Goal: Browse casually: Explore the website without a specific task or goal

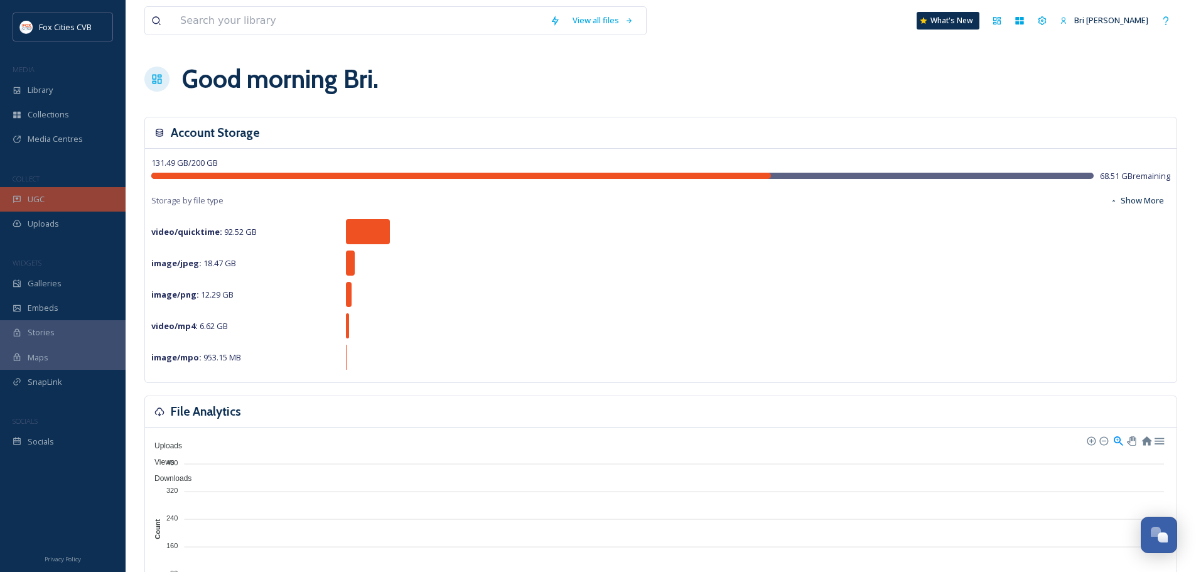
click at [50, 200] on div "UGC" at bounding box center [63, 199] width 126 height 24
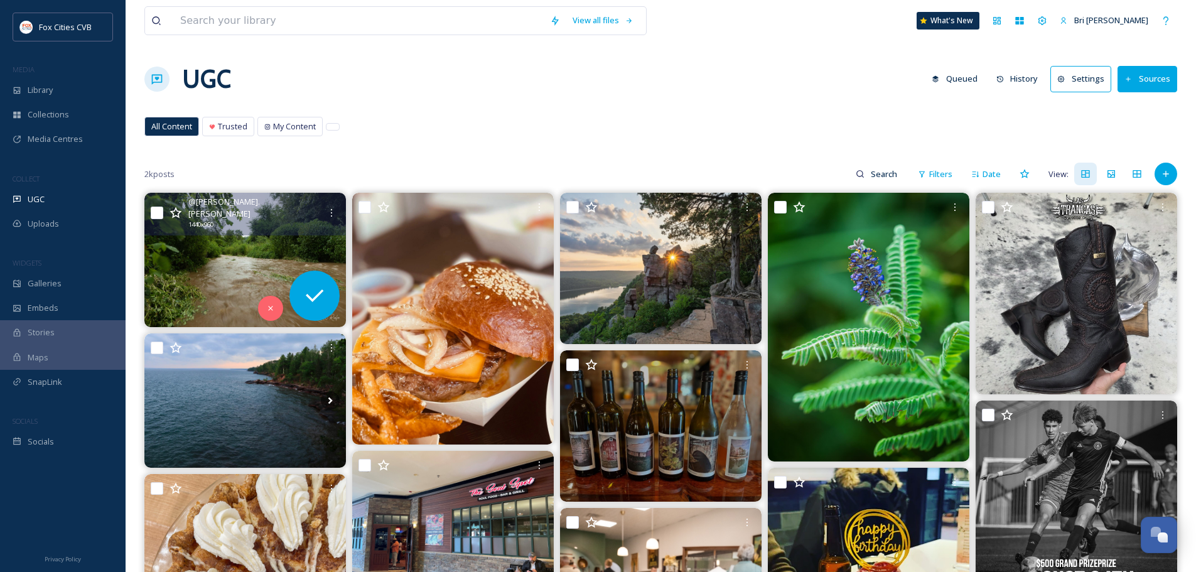
click at [261, 240] on img at bounding box center [244, 260] width 201 height 134
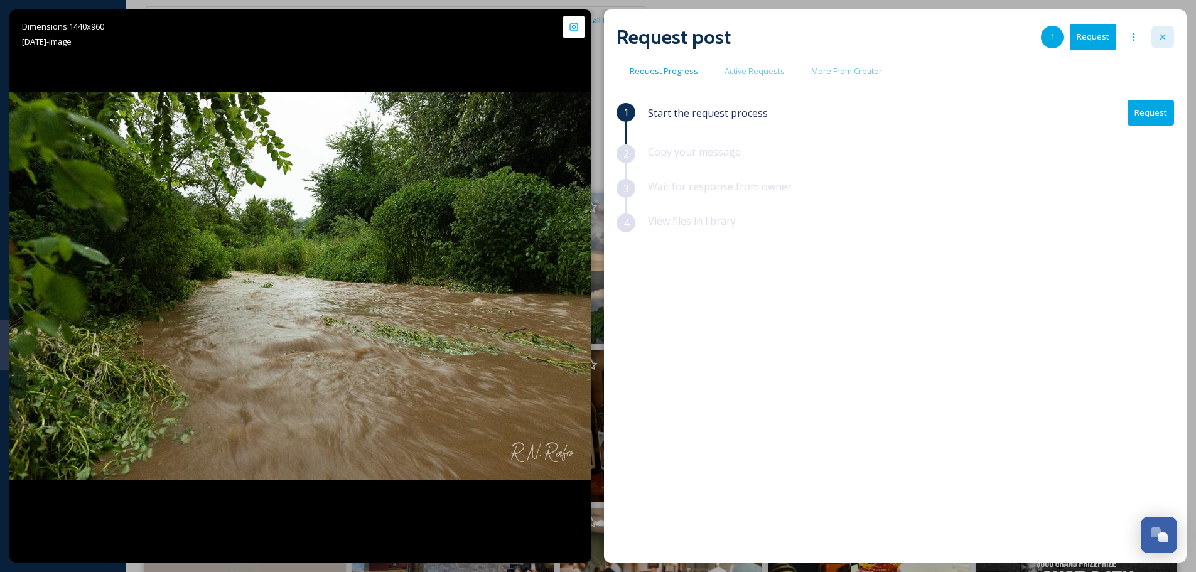
click at [1165, 34] on icon at bounding box center [1162, 37] width 10 height 10
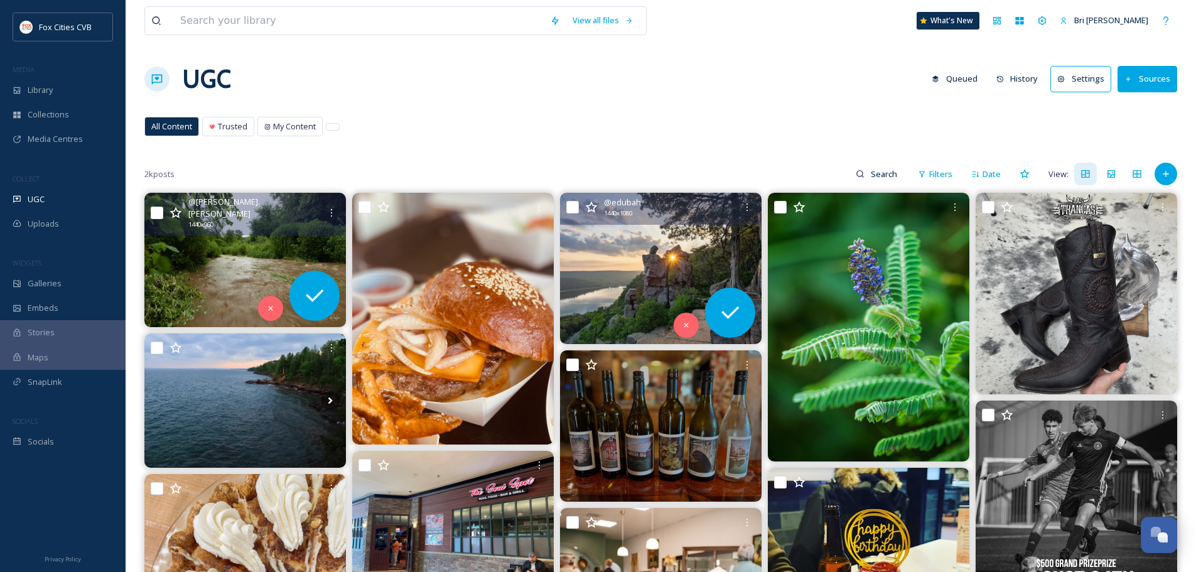
click at [737, 259] on icon at bounding box center [745, 268] width 19 height 19
click at [680, 264] on img at bounding box center [660, 268] width 201 height 151
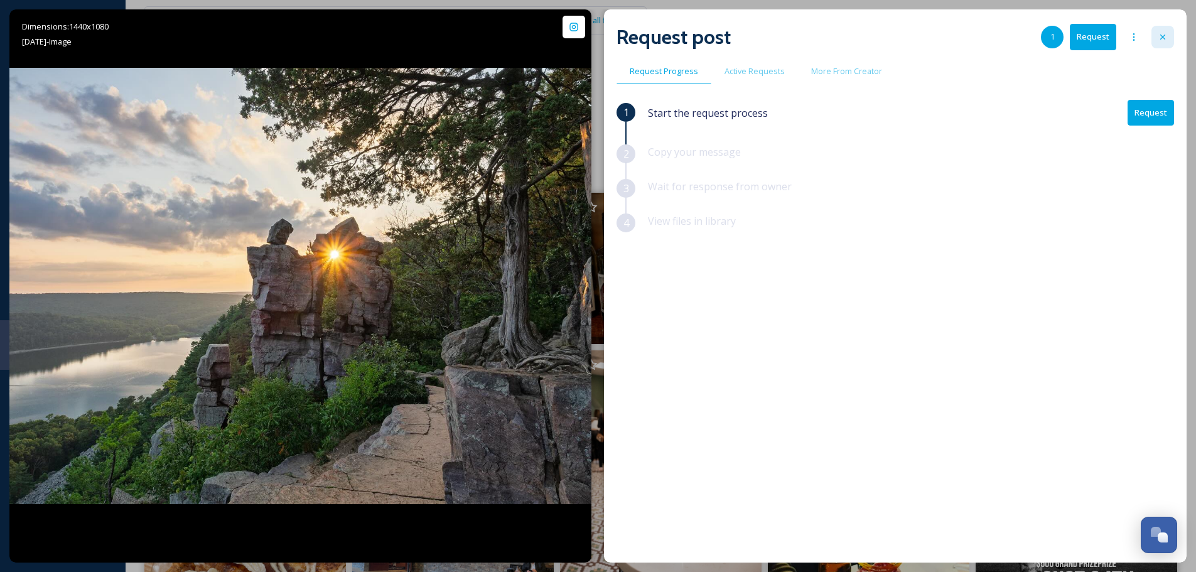
click at [1160, 36] on icon at bounding box center [1162, 37] width 10 height 10
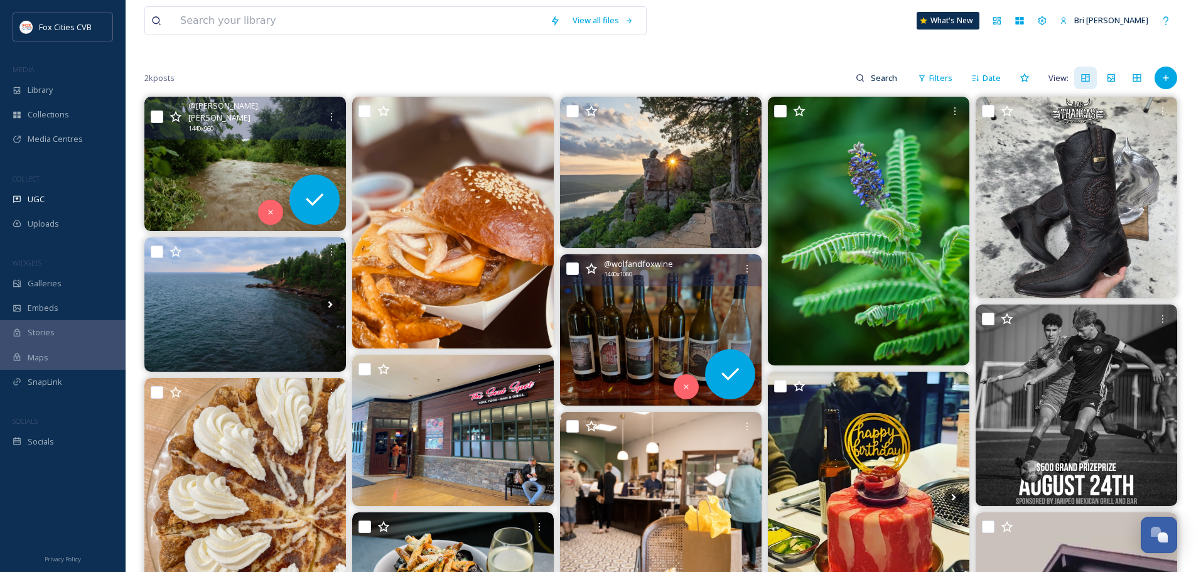
scroll to position [126, 0]
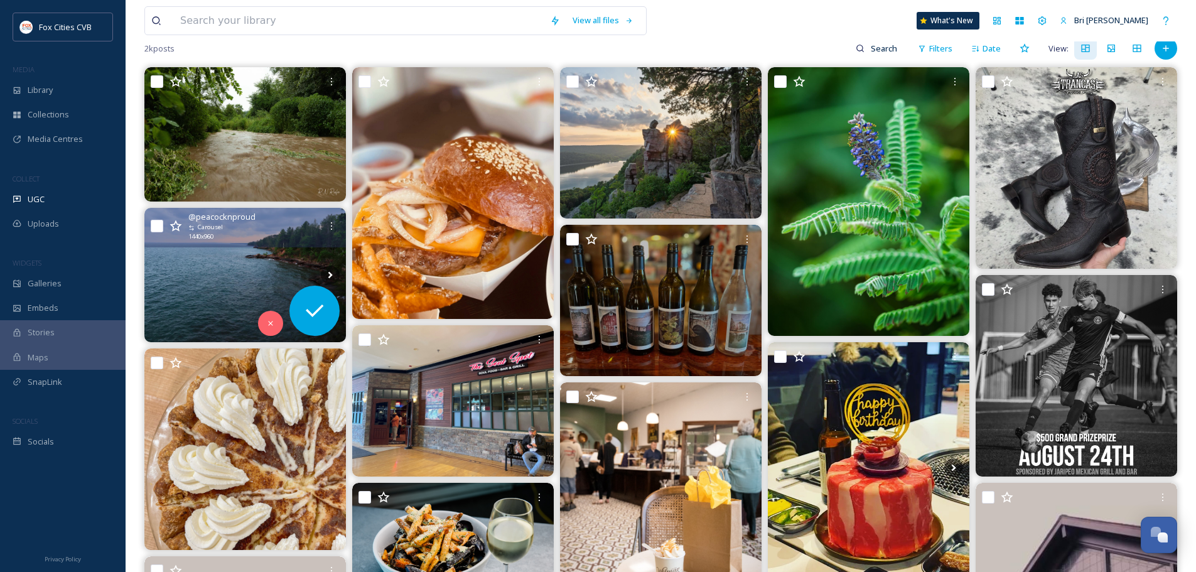
click at [262, 243] on div "@ peacocknproud Carousel 1440 x 960" at bounding box center [244, 228] width 201 height 40
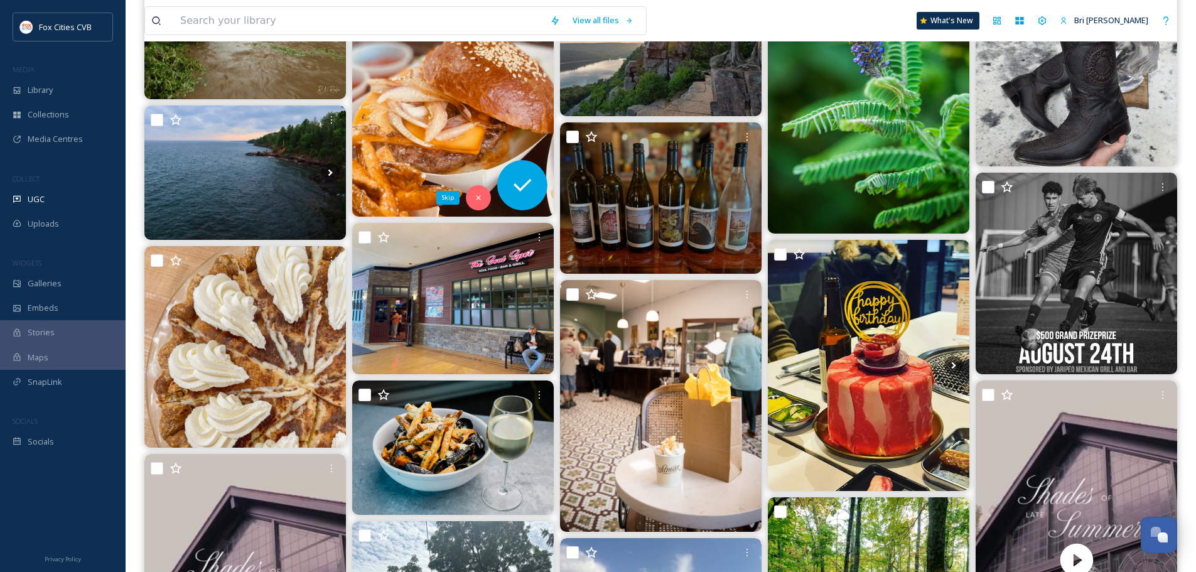
scroll to position [251, 0]
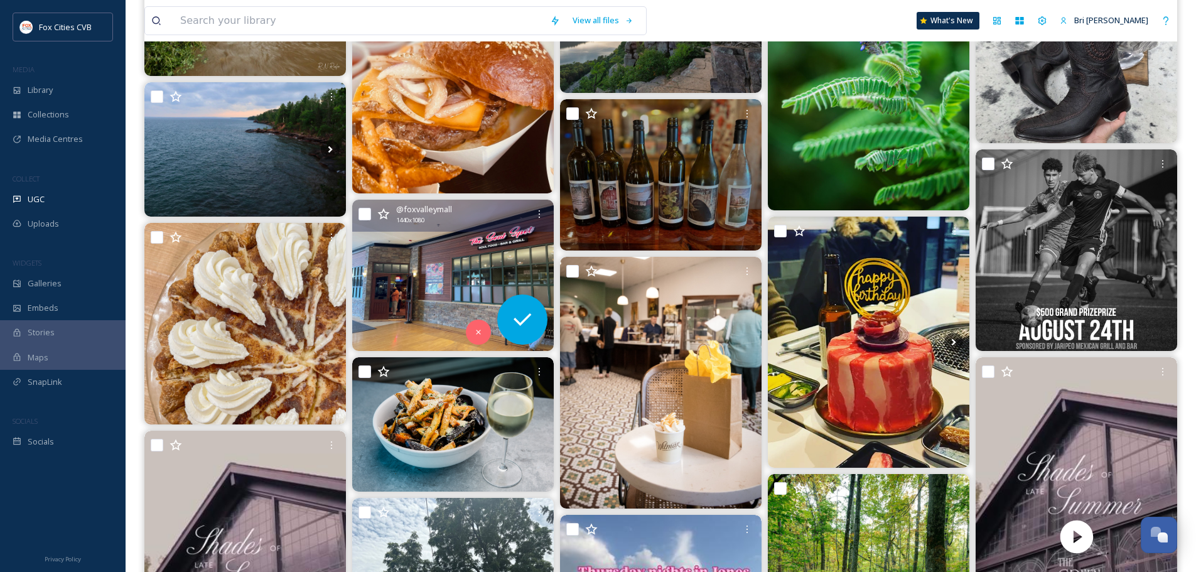
click at [446, 247] on img at bounding box center [452, 275] width 201 height 151
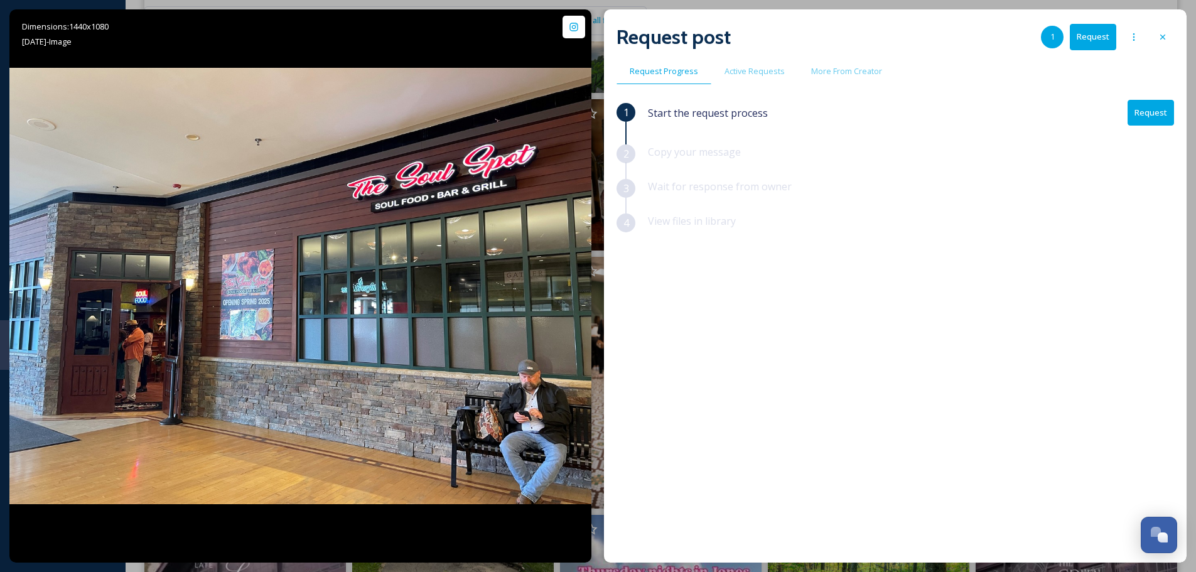
click at [1160, 36] on icon at bounding box center [1162, 37] width 10 height 10
